Goal: Information Seeking & Learning: Learn about a topic

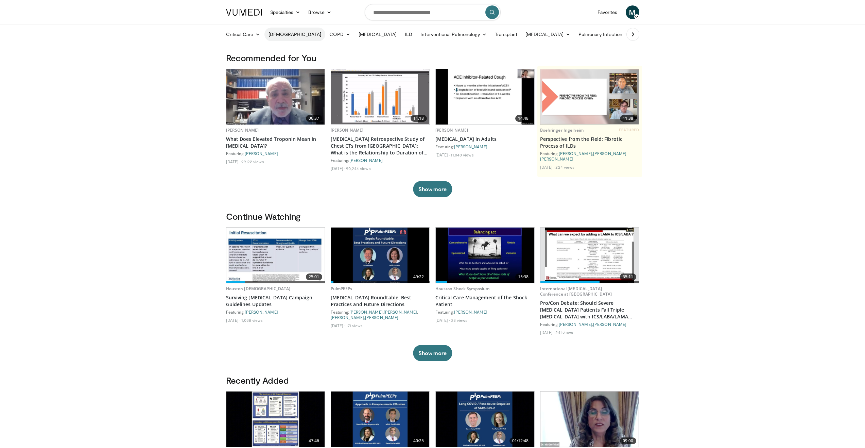
click at [280, 35] on link "[DEMOGRAPHIC_DATA]" at bounding box center [294, 35] width 61 height 14
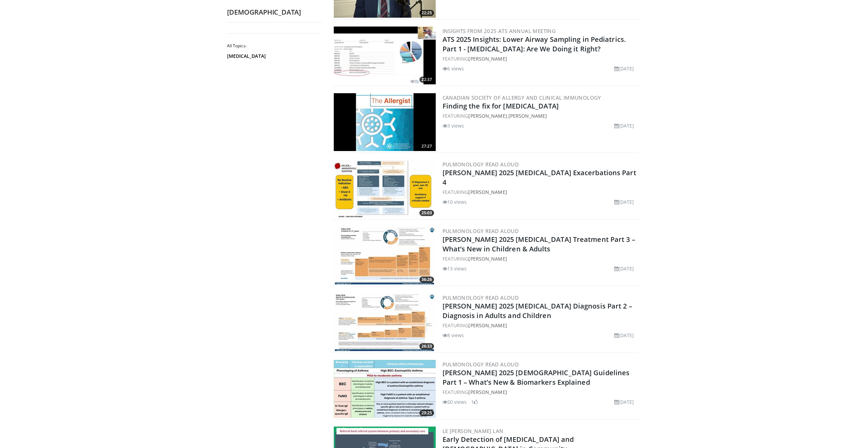
scroll to position [918, 0]
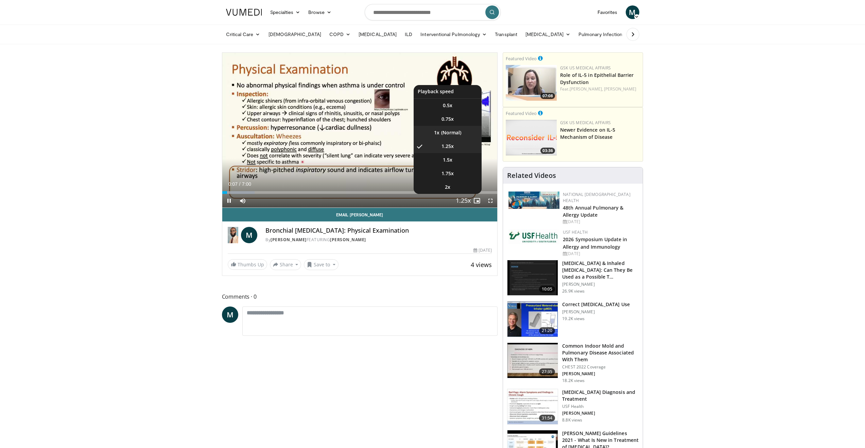
click at [458, 130] on li "1x" at bounding box center [448, 133] width 68 height 14
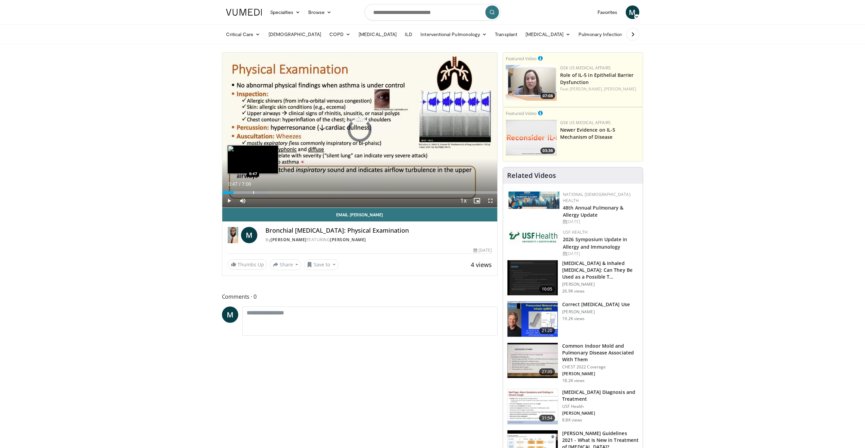
click at [253, 192] on div "Progress Bar" at bounding box center [253, 192] width 1 height 3
click at [267, 192] on div "Progress Bar" at bounding box center [267, 192] width 1 height 3
click at [285, 193] on div "Progress Bar" at bounding box center [284, 192] width 1 height 3
click at [297, 192] on div "Progress Bar" at bounding box center [297, 192] width 1 height 3
click at [294, 193] on div "Progress Bar" at bounding box center [294, 192] width 1 height 3
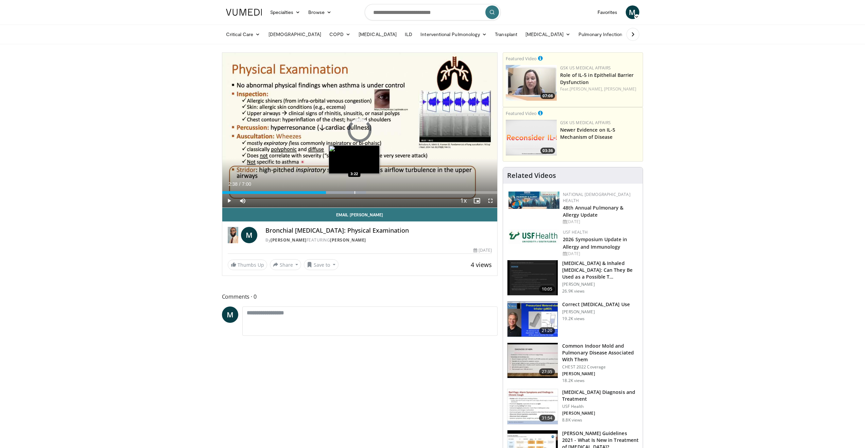
click at [354, 190] on div "Loaded : 52.28% 2:38 3:22" at bounding box center [359, 190] width 275 height 6
click at [405, 191] on div "Progress Bar" at bounding box center [405, 192] width 1 height 3
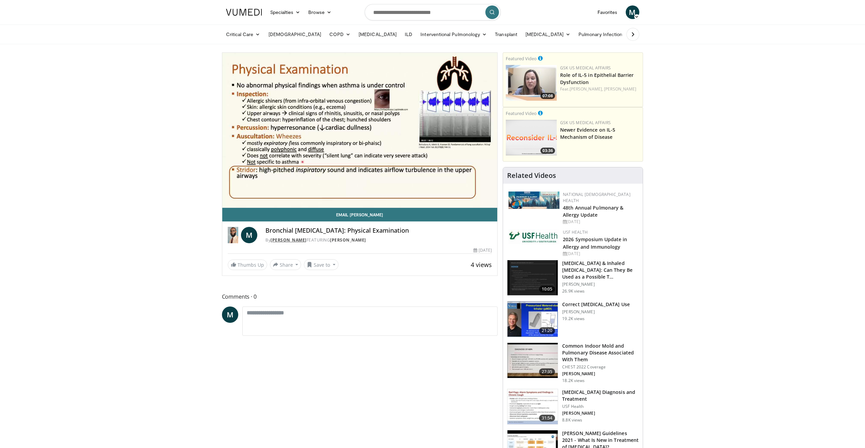
click at [295, 238] on link "Dr. Mohammed Elhassan" at bounding box center [289, 240] width 36 height 6
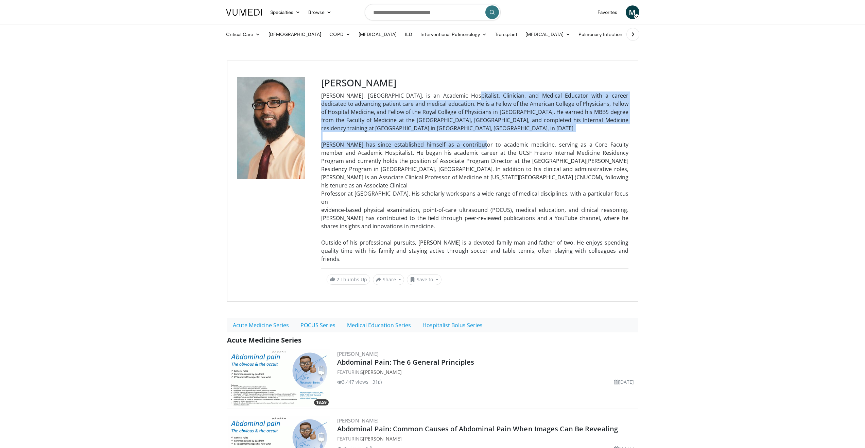
drag, startPoint x: 470, startPoint y: 95, endPoint x: 498, endPoint y: 144, distance: 57.1
click at [498, 144] on p "Mohammed G. Elhassan, MD, is an Academic Hospitalist, Clinician, and Medical Ed…" at bounding box center [474, 176] width 307 height 171
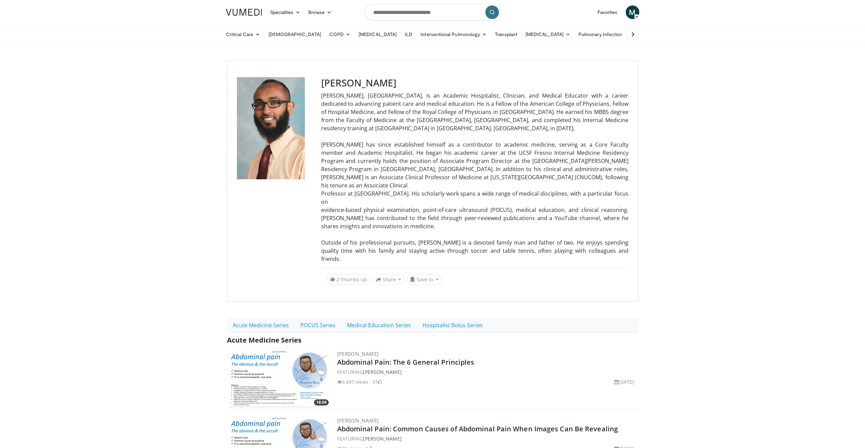
drag, startPoint x: 498, startPoint y: 144, endPoint x: 512, endPoint y: 150, distance: 14.9
click at [512, 150] on p "Mohammed G. Elhassan, MD, is an Academic Hospitalist, Clinician, and Medical Ed…" at bounding box center [474, 176] width 307 height 171
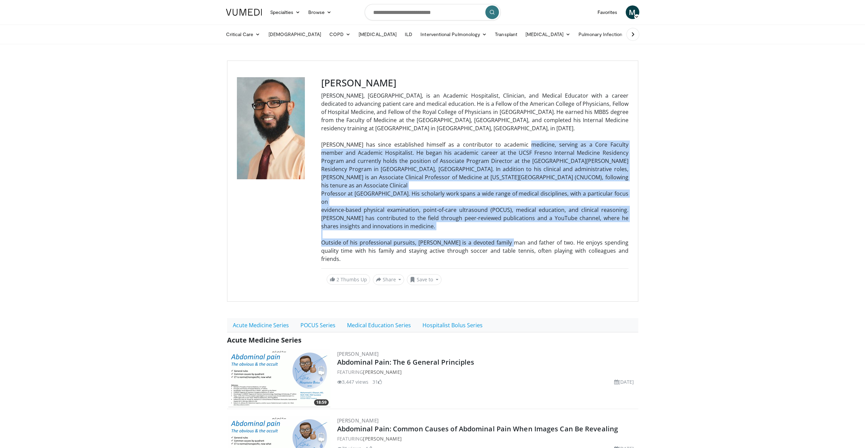
drag, startPoint x: 509, startPoint y: 144, endPoint x: 499, endPoint y: 229, distance: 85.6
click at [499, 229] on p "Mohammed G. Elhassan, MD, is an Academic Hospitalist, Clinician, and Medical Ed…" at bounding box center [474, 176] width 307 height 171
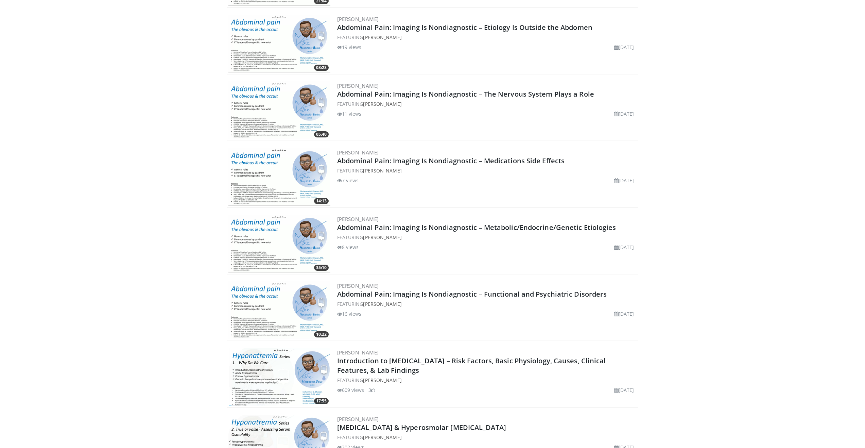
scroll to position [568, 0]
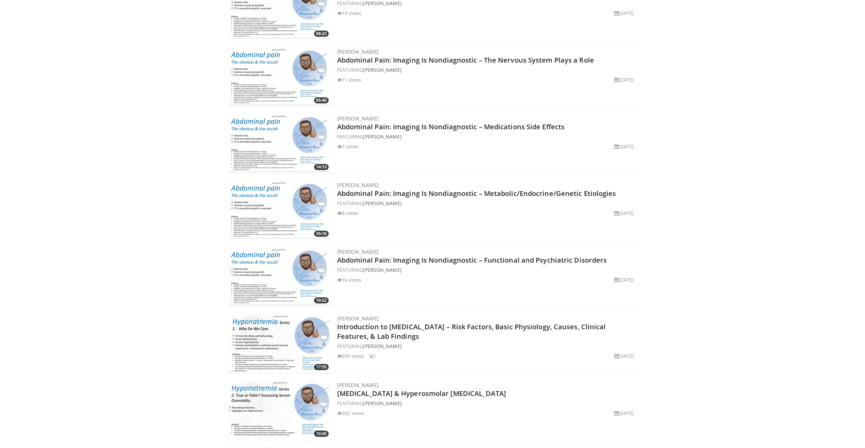
click at [284, 316] on img at bounding box center [279, 343] width 102 height 58
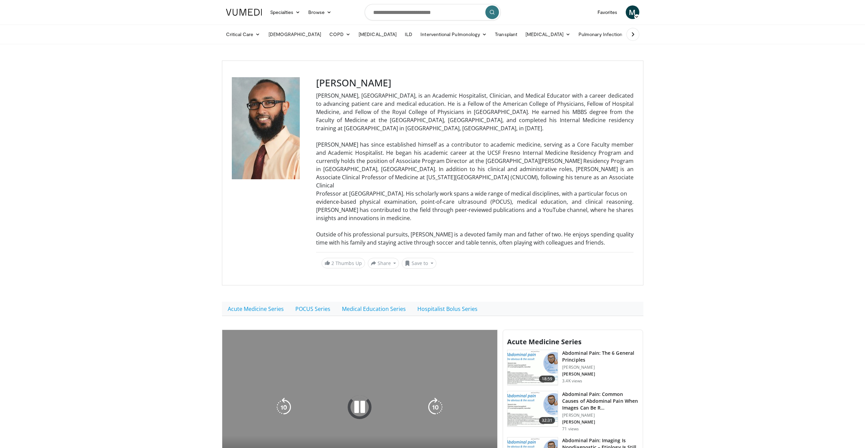
scroll to position [136, 0]
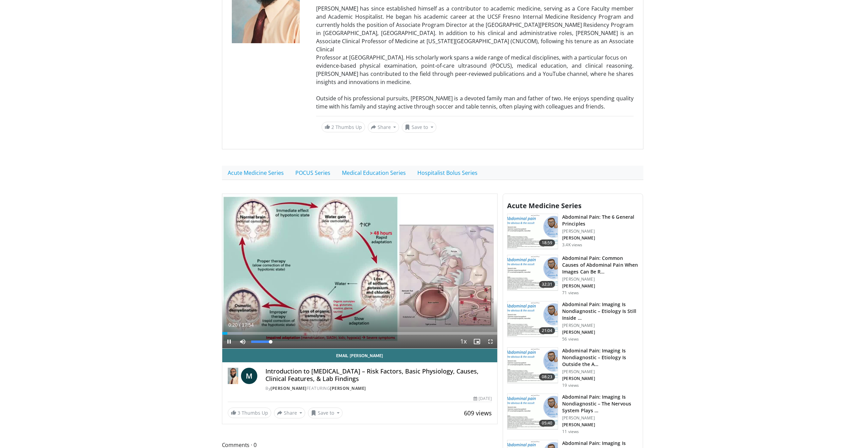
drag, startPoint x: 270, startPoint y: 333, endPoint x: 276, endPoint y: 333, distance: 6.1
click at [276, 335] on div "Mute 100%" at bounding box center [260, 342] width 48 height 14
click at [288, 328] on div "Loaded : 7.38% 00:24 04:18" at bounding box center [359, 331] width 275 height 6
click at [337, 332] on div "Progress Bar" at bounding box center [337, 333] width 1 height 3
click at [396, 332] on div "Loaded : 47.99% 07:34 11:02" at bounding box center [359, 333] width 275 height 3
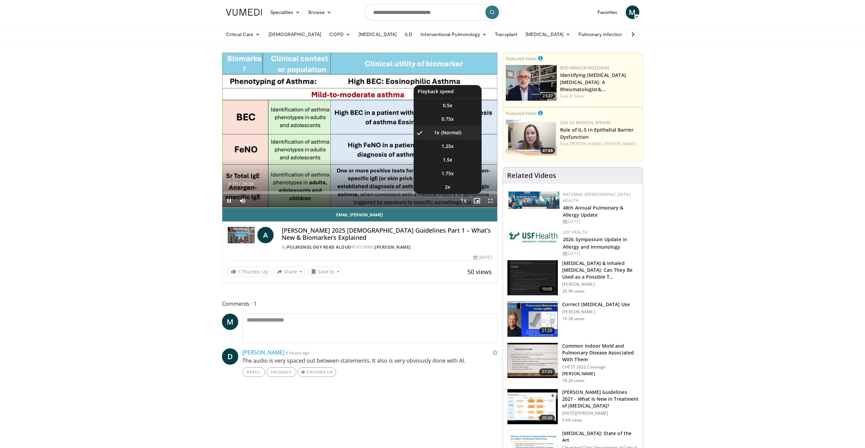
click at [464, 203] on span "Video Player" at bounding box center [464, 201] width 10 height 14
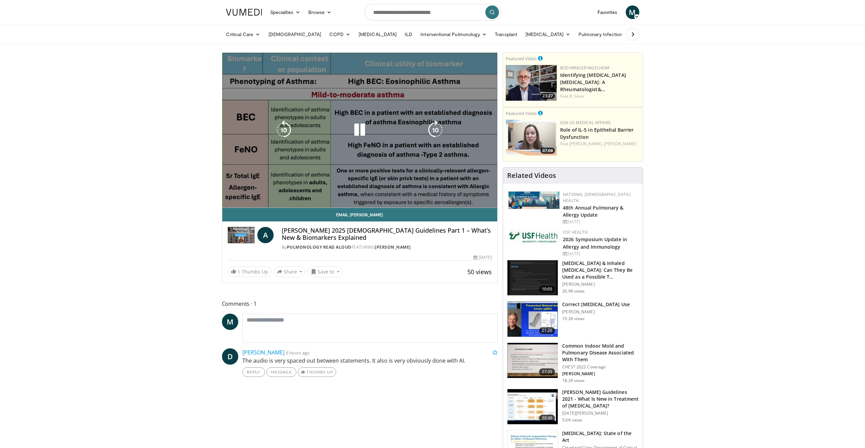
click at [464, 201] on video-js "**********" at bounding box center [359, 130] width 275 height 155
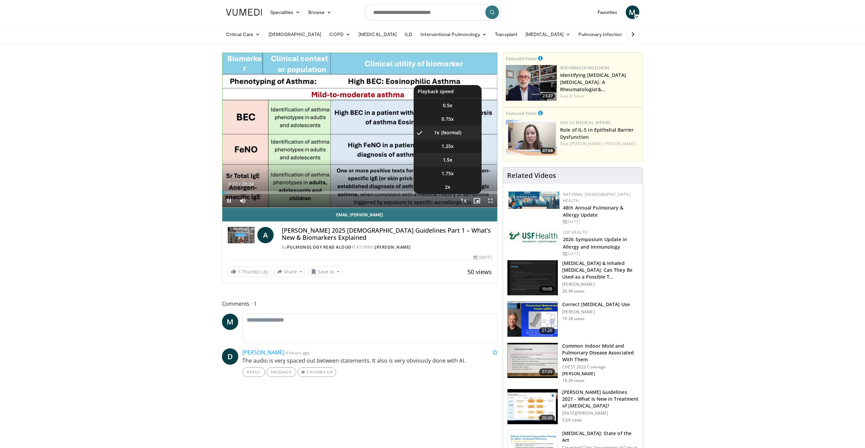
click at [457, 158] on li "1.5x" at bounding box center [448, 160] width 68 height 14
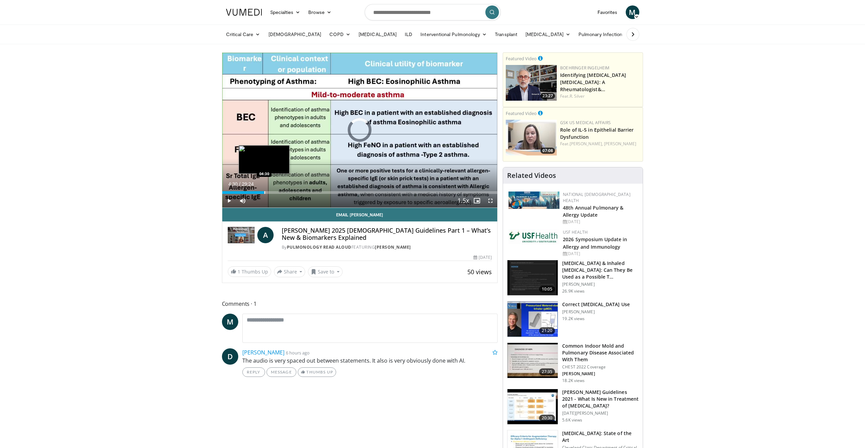
click at [264, 190] on div "Loaded : 15.32% 01:18 04:30" at bounding box center [359, 190] width 275 height 6
click at [296, 192] on div "Progress Bar" at bounding box center [296, 192] width 1 height 3
click at [329, 193] on div "Progress Bar" at bounding box center [329, 192] width 1 height 3
click at [349, 193] on div "Progress Bar" at bounding box center [349, 192] width 1 height 3
click at [229, 198] on span "Video Player" at bounding box center [229, 201] width 14 height 14
